Goal: Task Accomplishment & Management: Use online tool/utility

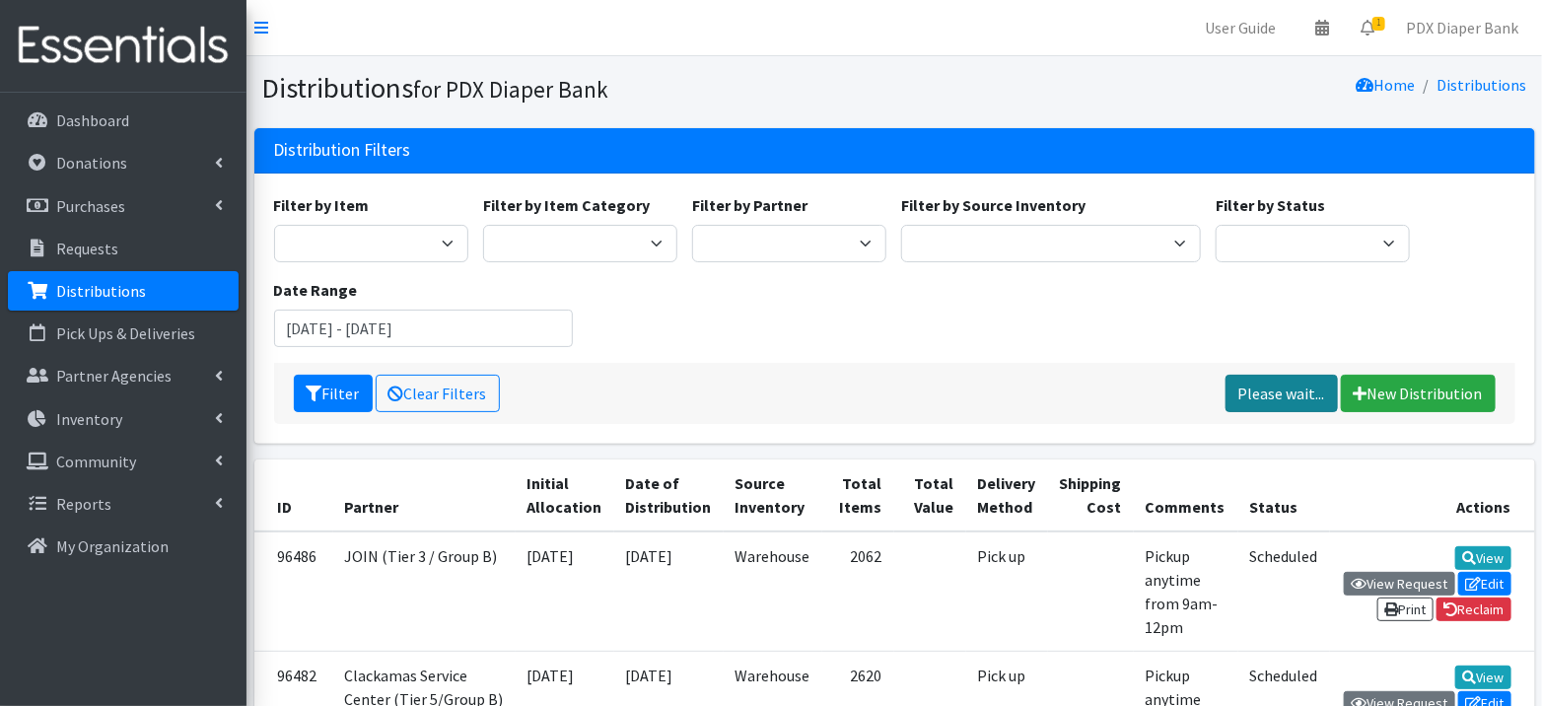
click at [1277, 394] on link "Please wait..." at bounding box center [1282, 393] width 112 height 37
click at [326, 403] on button "Filter" at bounding box center [333, 393] width 79 height 37
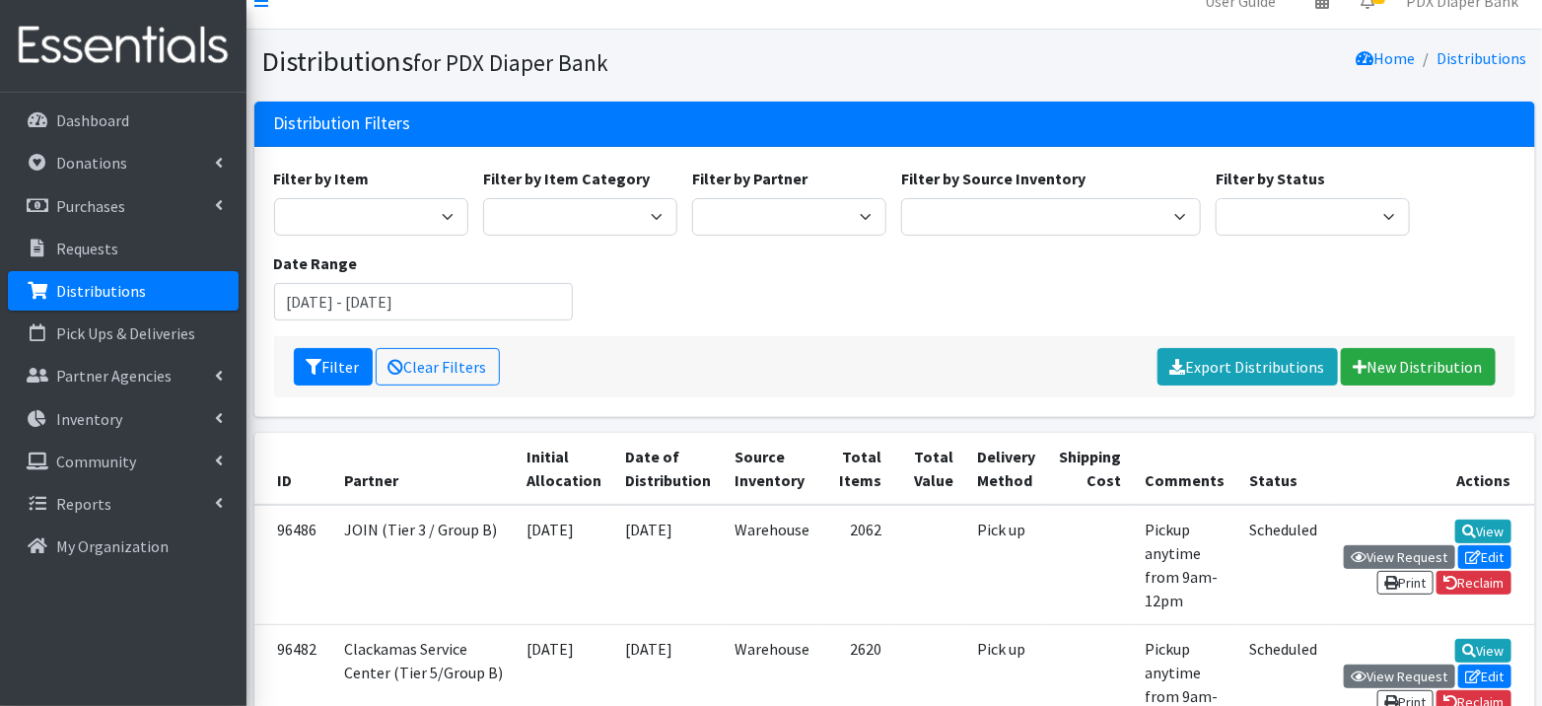
scroll to position [20, 0]
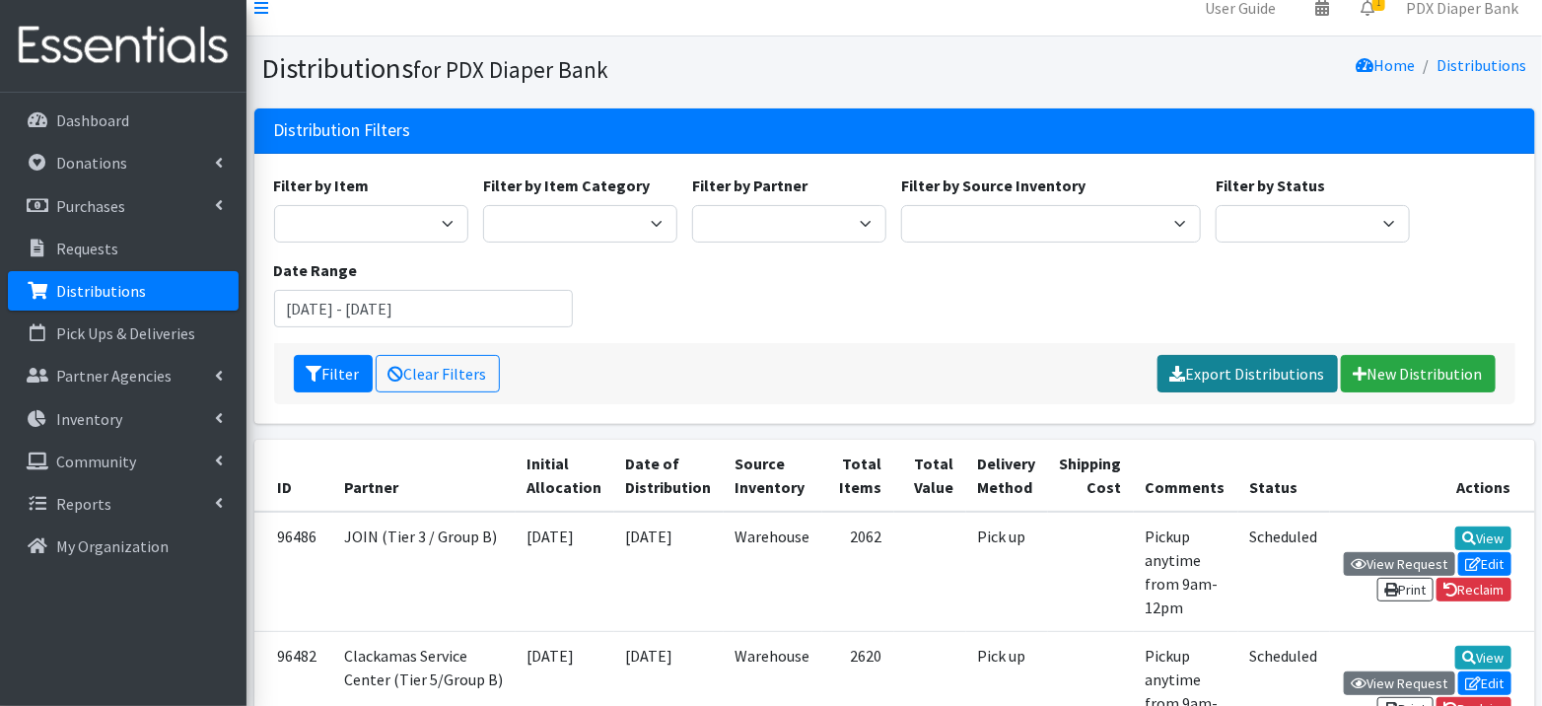
click at [1221, 369] on link "Export Distributions" at bounding box center [1248, 373] width 180 height 37
